Goal: Task Accomplishment & Management: Manage account settings

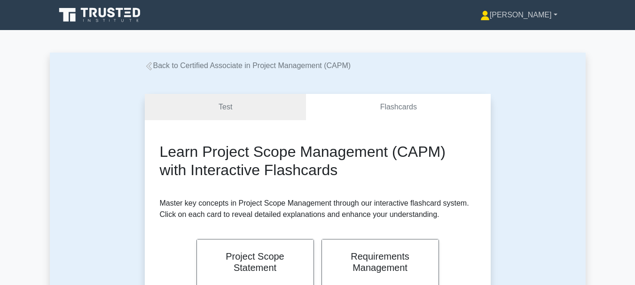
click at [526, 8] on link "[PERSON_NAME]" at bounding box center [519, 15] width 122 height 19
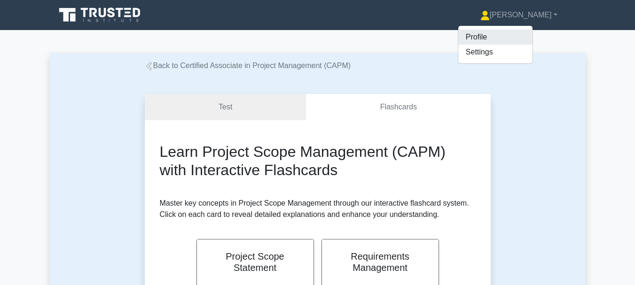
click at [512, 33] on link "Profile" at bounding box center [495, 37] width 74 height 15
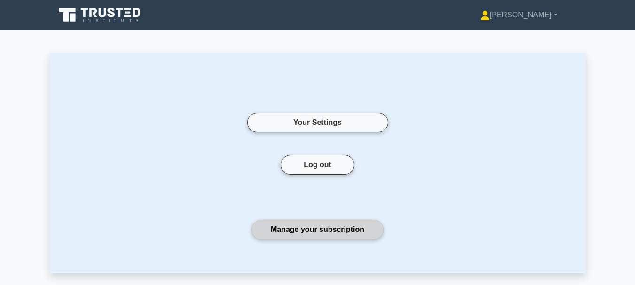
click at [346, 225] on link "Manage your subscription" at bounding box center [317, 230] width 132 height 20
